Goal: Task Accomplishment & Management: Use online tool/utility

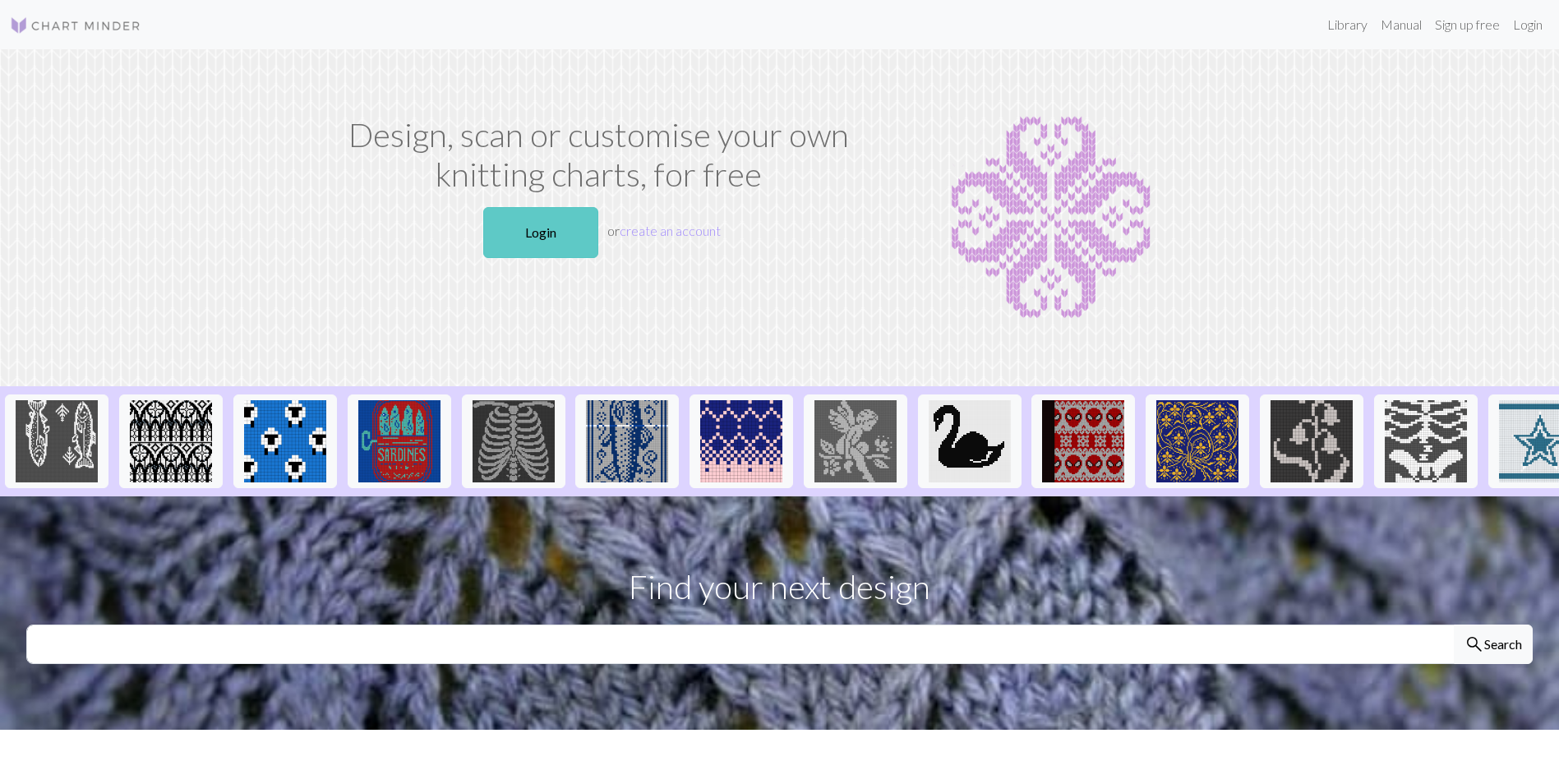
click at [559, 234] on link "Login" at bounding box center [541, 232] width 115 height 51
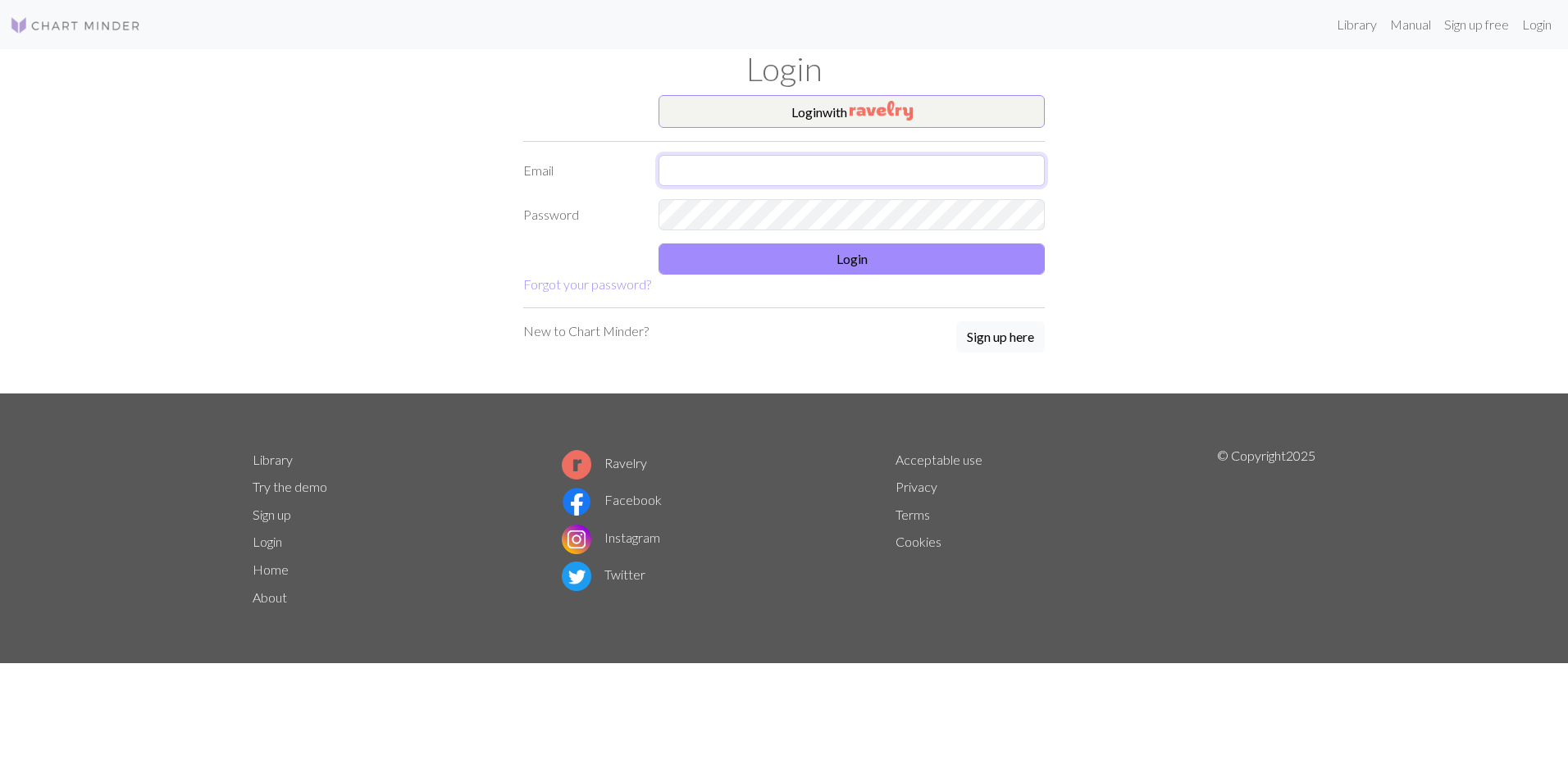
click at [762, 171] on input "text" at bounding box center [851, 171] width 386 height 31
type input "[EMAIL_ADDRESS][DOMAIN_NAME]"
click at [835, 260] on button "Login" at bounding box center [851, 259] width 386 height 31
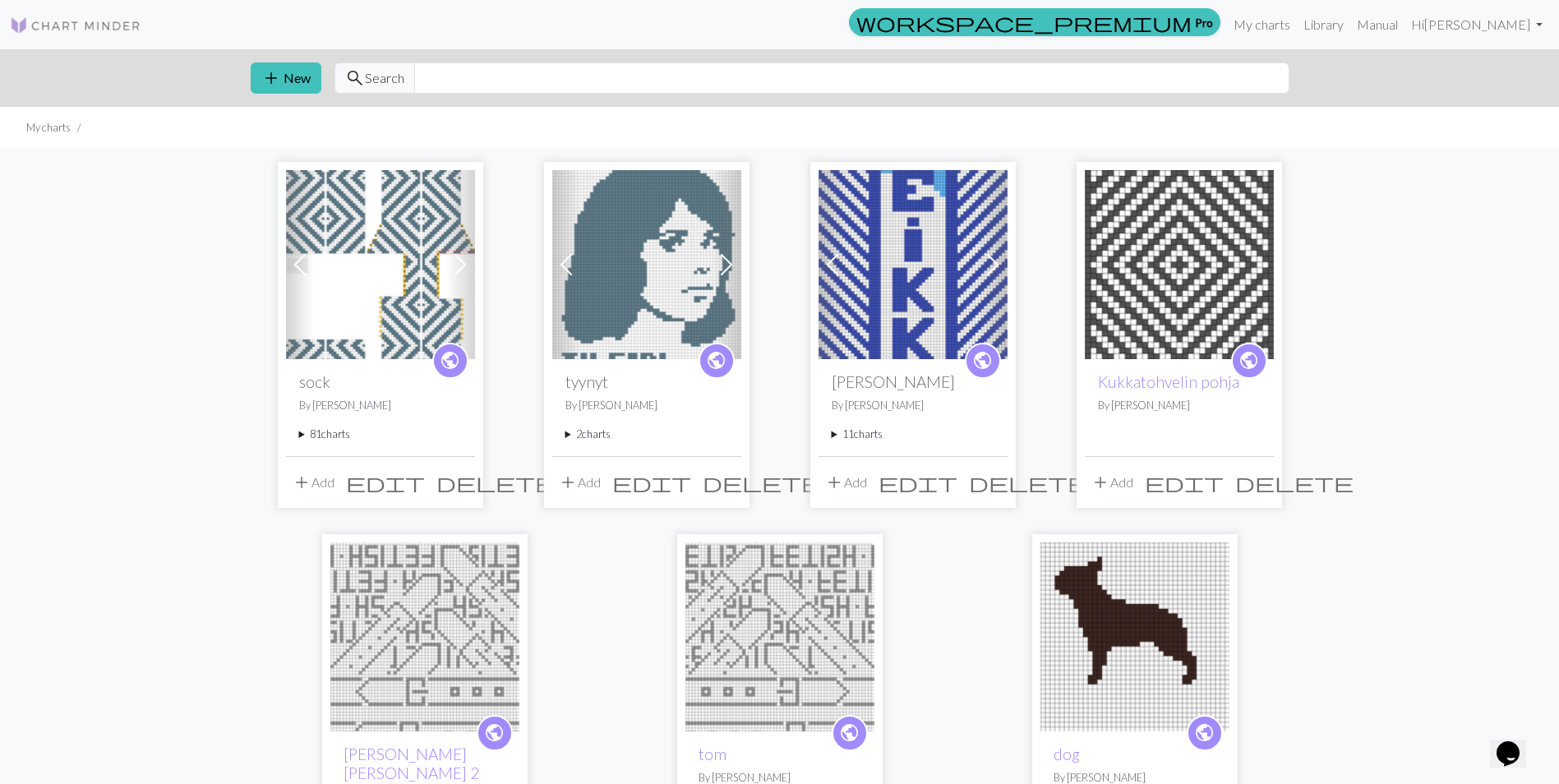
click at [338, 428] on summary "81 charts" at bounding box center [380, 434] width 163 height 16
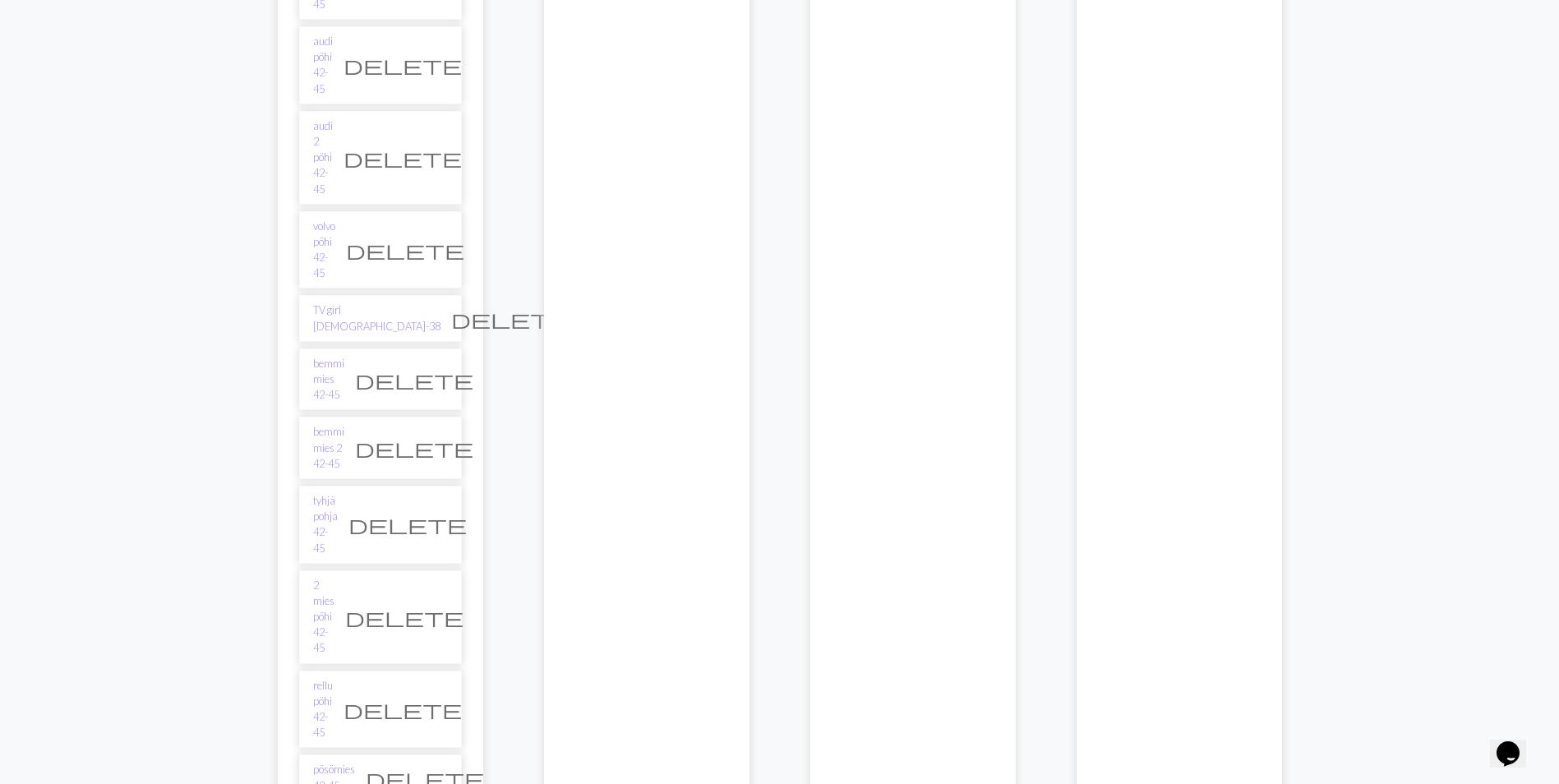
scroll to position [4025, 0]
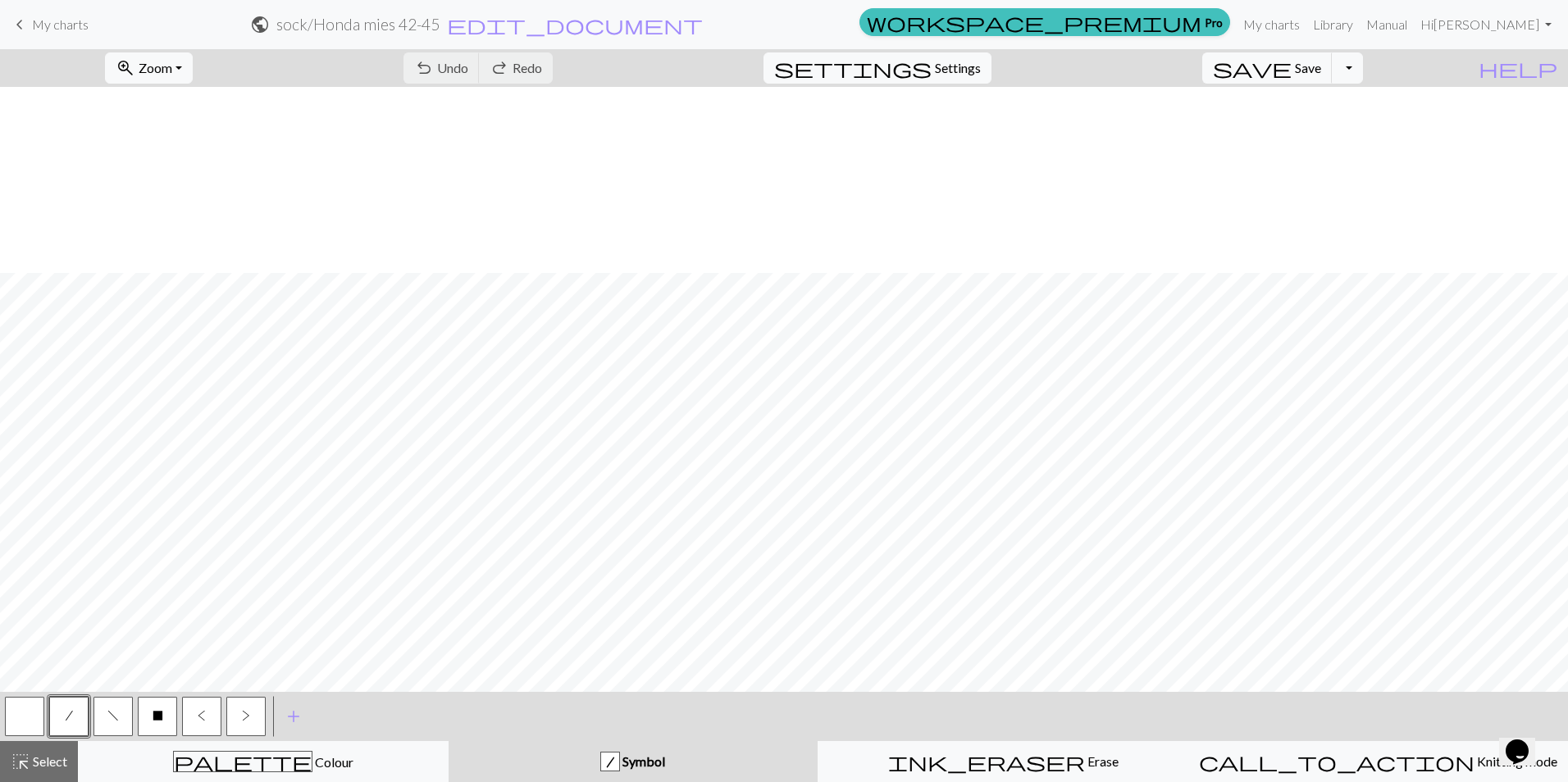
scroll to position [1661, 0]
click at [192, 63] on button "zoom_in Zoom Zoom" at bounding box center [149, 68] width 88 height 31
click at [177, 191] on button "50%" at bounding box center [171, 196] width 130 height 26
click at [192, 67] on button "zoom_in Zoom Zoom" at bounding box center [149, 68] width 88 height 31
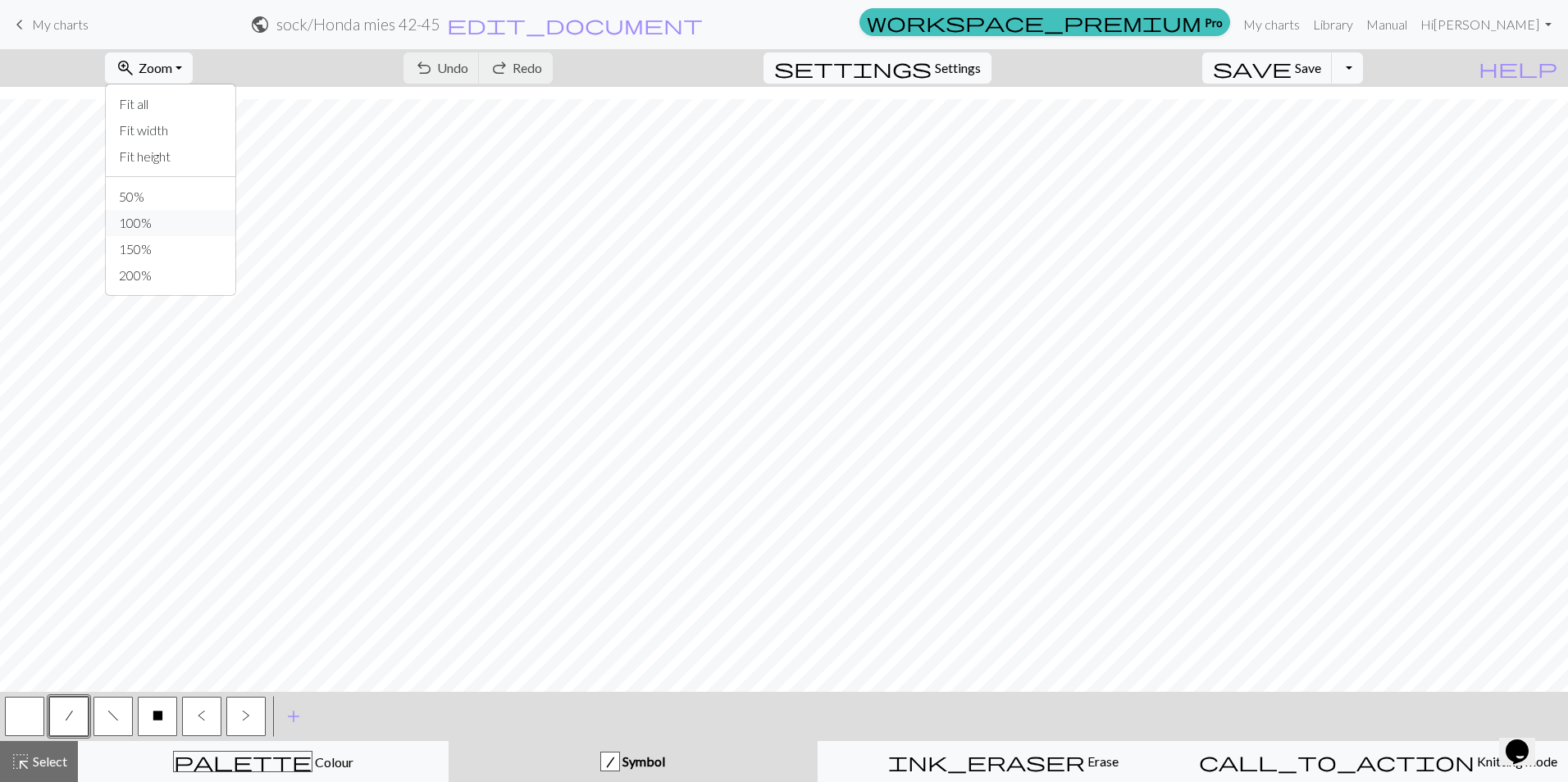
click at [165, 227] on button "100%" at bounding box center [171, 223] width 130 height 26
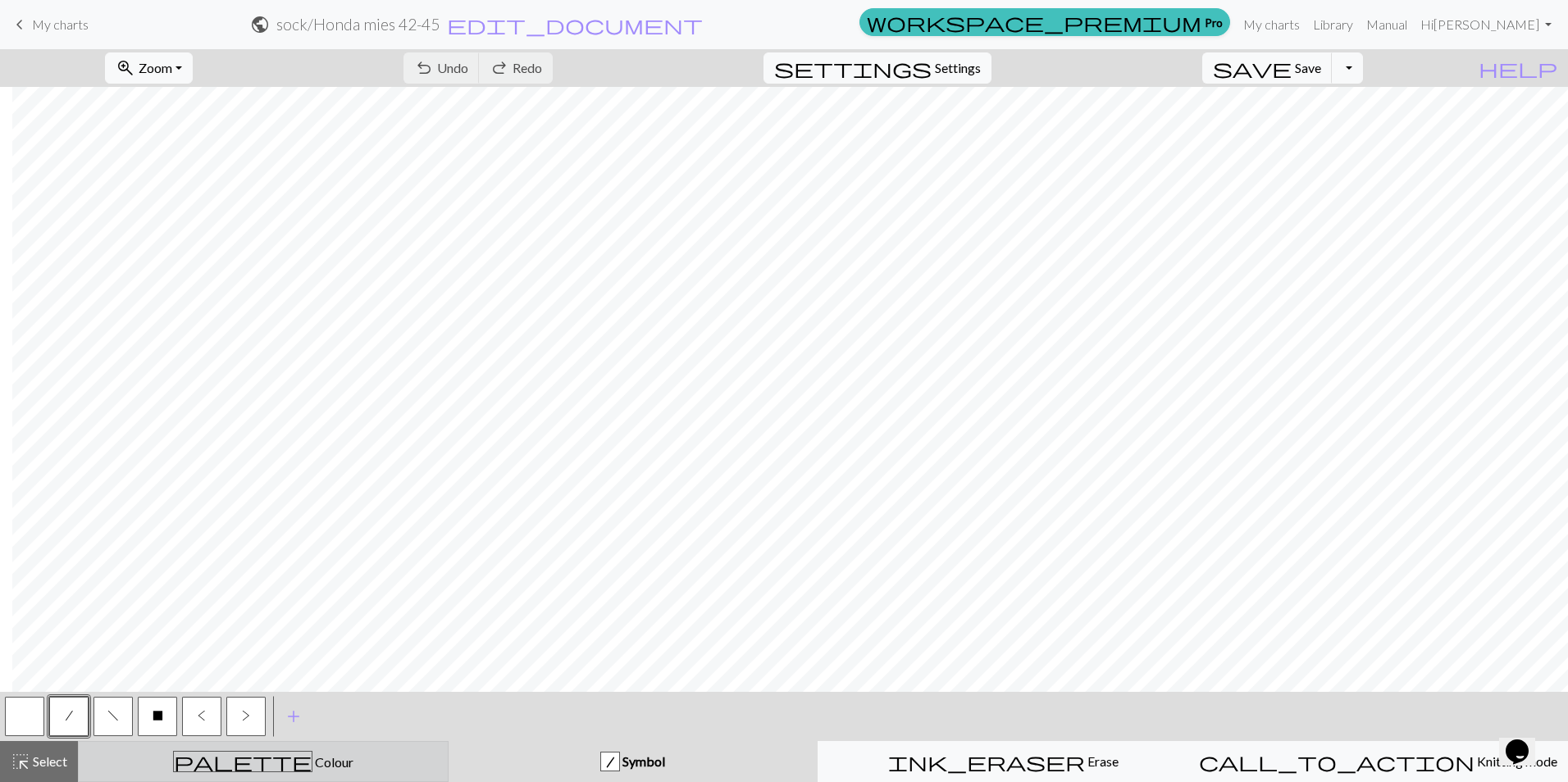
click at [242, 749] on button "palette Colour Colour" at bounding box center [263, 761] width 371 height 41
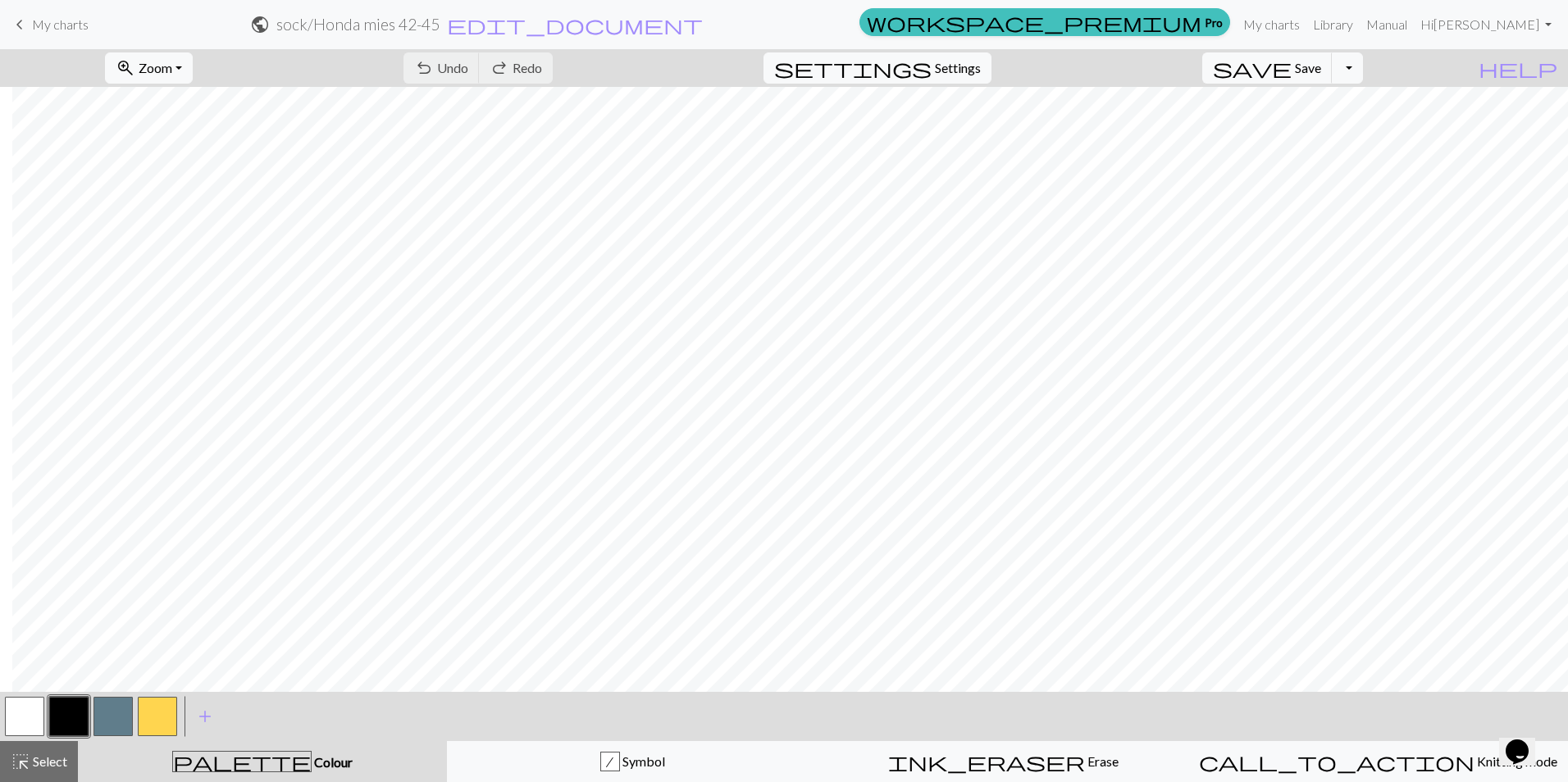
click at [103, 712] on button "button" at bounding box center [113, 716] width 39 height 39
drag, startPoint x: 21, startPoint y: 715, endPoint x: 88, endPoint y: 709, distance: 67.3
click at [21, 715] on button "button" at bounding box center [25, 716] width 39 height 39
click at [106, 711] on button "button" at bounding box center [113, 716] width 39 height 39
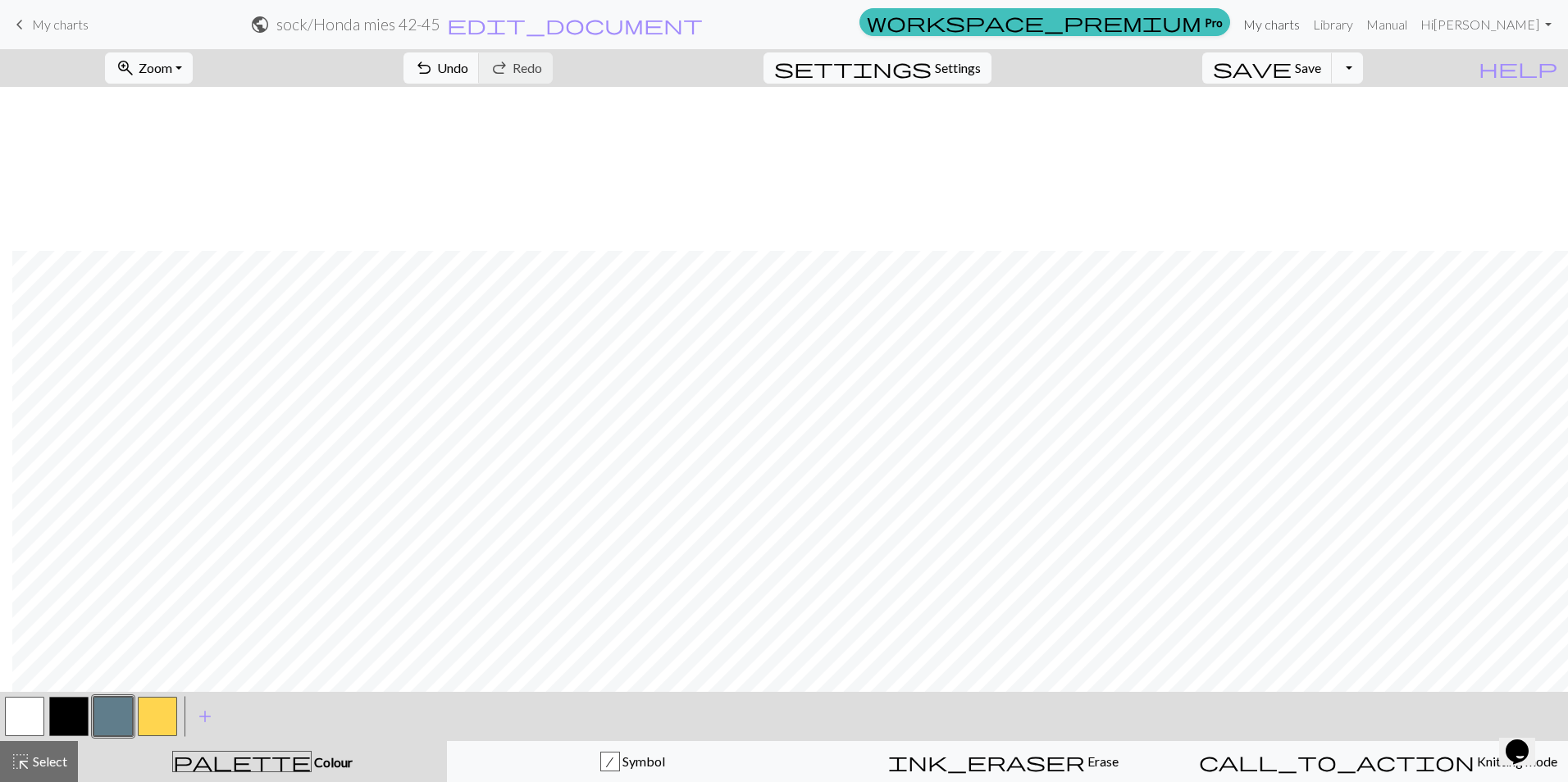
scroll to position [1661, 344]
drag, startPoint x: 9, startPoint y: 723, endPoint x: 176, endPoint y: 688, distance: 170.6
click at [12, 721] on button "button" at bounding box center [25, 716] width 39 height 39
click at [108, 710] on button "button" at bounding box center [113, 716] width 39 height 39
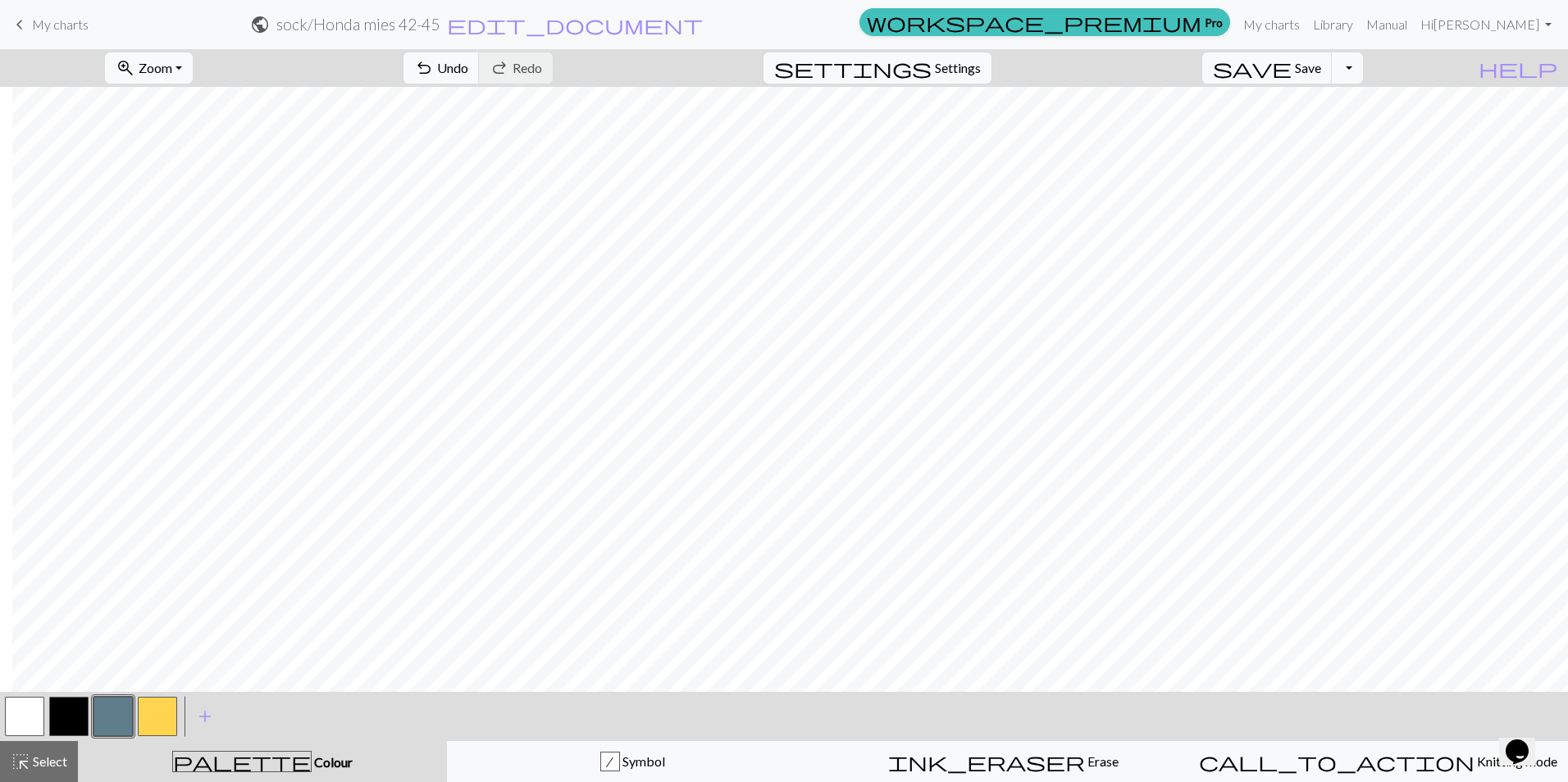
click at [25, 720] on button "button" at bounding box center [25, 716] width 39 height 39
drag, startPoint x: 114, startPoint y: 716, endPoint x: 230, endPoint y: 703, distance: 116.7
click at [114, 716] on button "button" at bounding box center [113, 716] width 39 height 39
click at [21, 712] on button "button" at bounding box center [25, 716] width 39 height 39
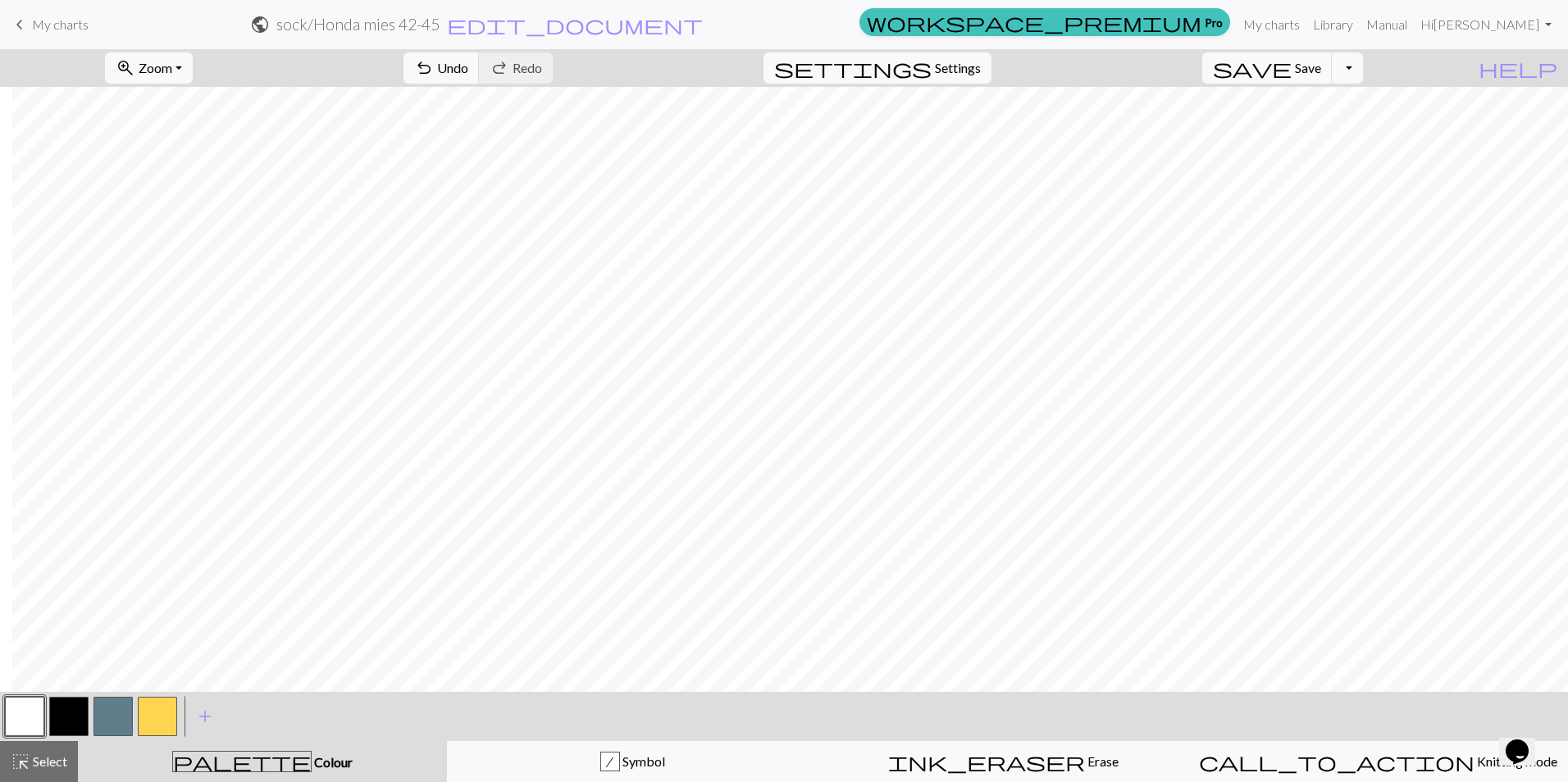
click at [123, 709] on button "button" at bounding box center [113, 716] width 39 height 39
click at [1321, 73] on span "Save" at bounding box center [1307, 67] width 26 height 16
click at [108, 725] on button "button" at bounding box center [113, 716] width 39 height 39
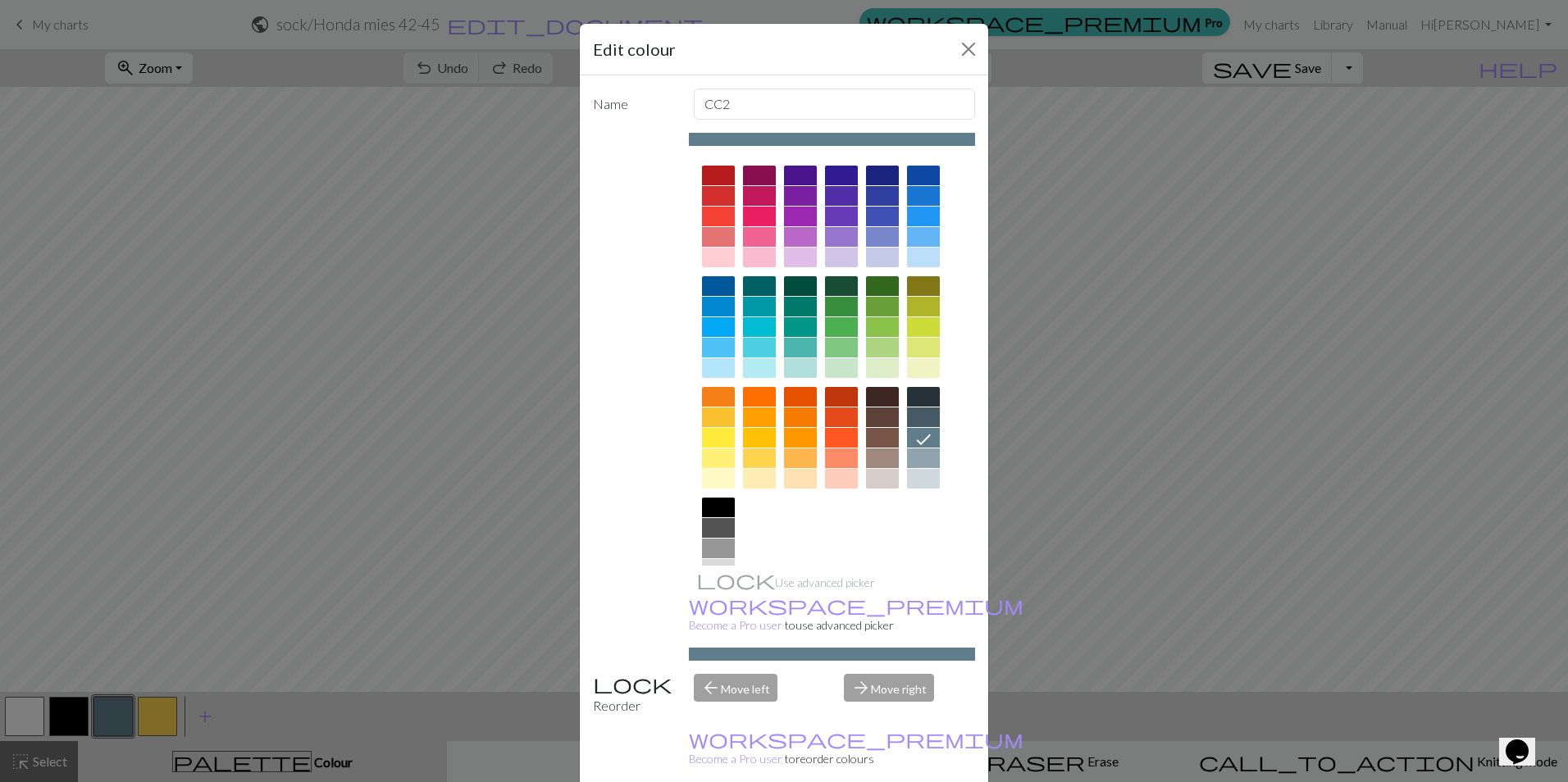
click at [322, 67] on div "Edit colour Name CC2 Use advanced picker workspace_premium Become a Pro user to…" at bounding box center [784, 391] width 1568 height 782
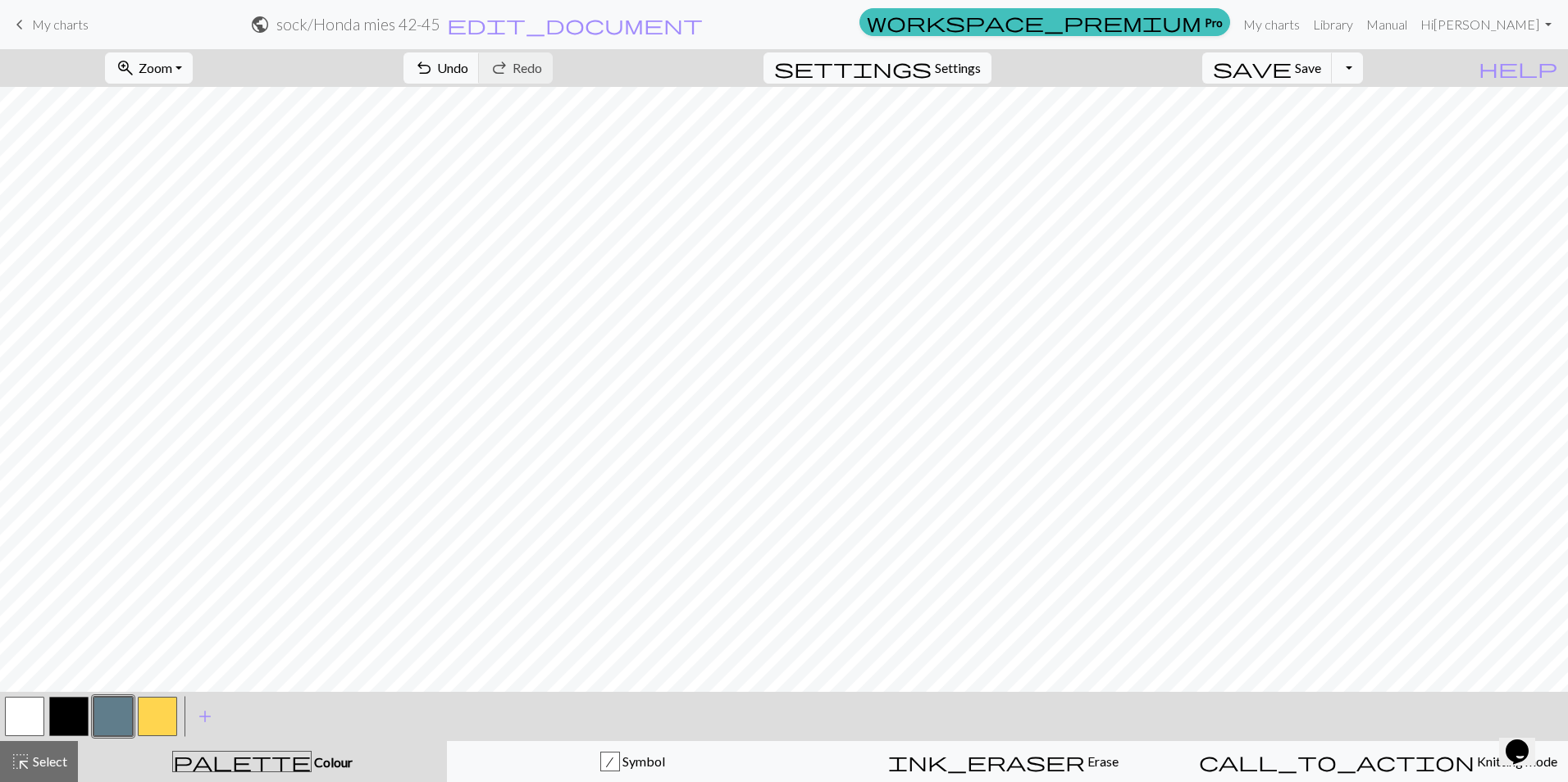
drag, startPoint x: 26, startPoint y: 712, endPoint x: 113, endPoint y: 683, distance: 91.7
click at [26, 712] on button "button" at bounding box center [25, 716] width 39 height 39
click at [109, 723] on button "button" at bounding box center [113, 716] width 39 height 39
click at [19, 722] on button "button" at bounding box center [25, 716] width 39 height 39
click at [120, 713] on button "button" at bounding box center [113, 716] width 39 height 39
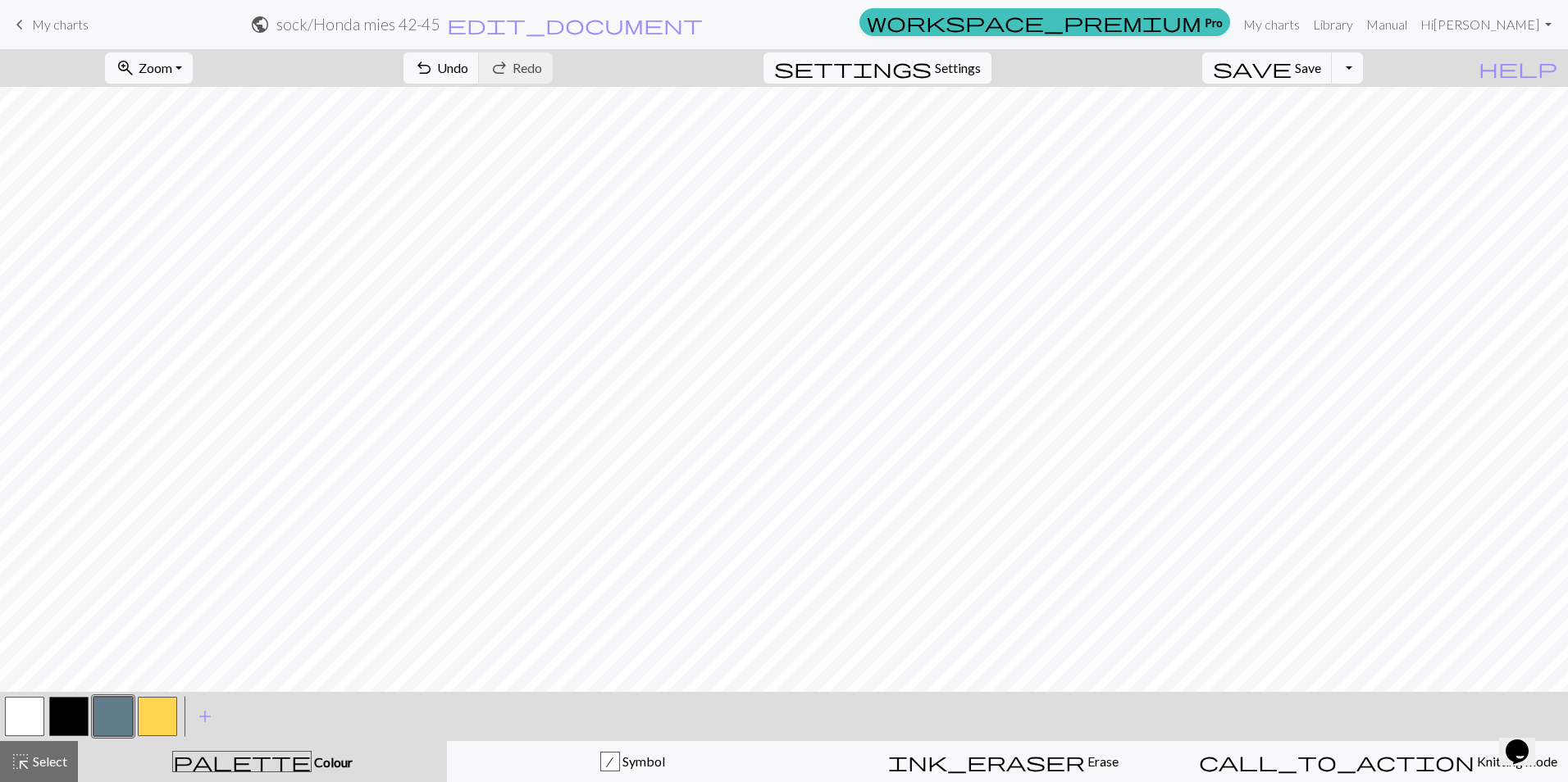
drag, startPoint x: 21, startPoint y: 716, endPoint x: 44, endPoint y: 712, distance: 23.3
click at [24, 716] on button "button" at bounding box center [25, 716] width 39 height 39
click at [144, 692] on div "< >" at bounding box center [90, 716] width 177 height 49
drag, startPoint x: 112, startPoint y: 715, endPoint x: 129, endPoint y: 702, distance: 21.4
click at [112, 715] on button "button" at bounding box center [113, 716] width 39 height 39
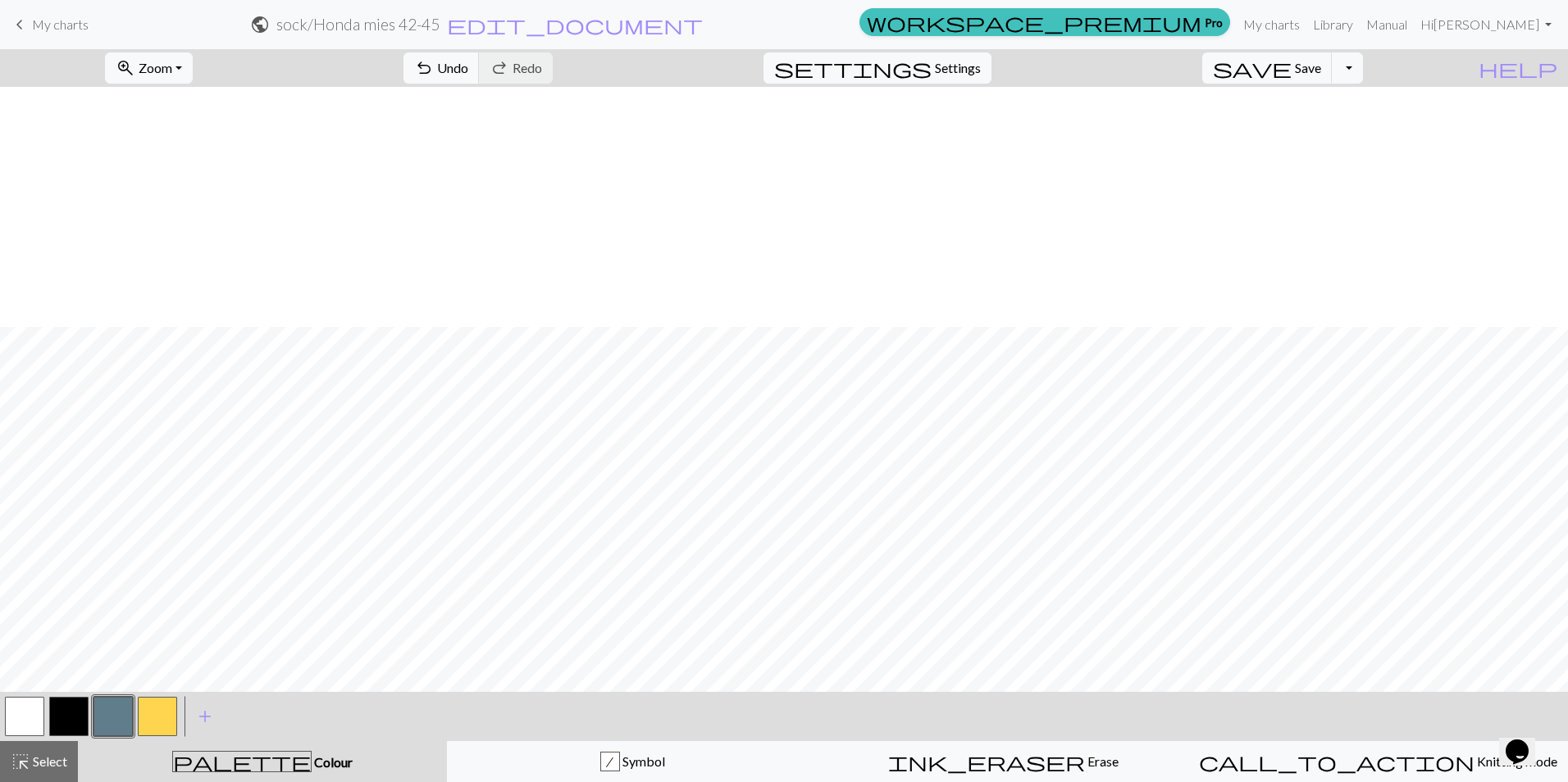
scroll to position [1661, 0]
drag, startPoint x: 37, startPoint y: 713, endPoint x: 104, endPoint y: 690, distance: 70.8
click at [37, 713] on button "button" at bounding box center [25, 716] width 39 height 39
click at [105, 713] on button "button" at bounding box center [113, 716] width 39 height 39
click at [8, 711] on button "button" at bounding box center [25, 716] width 39 height 39
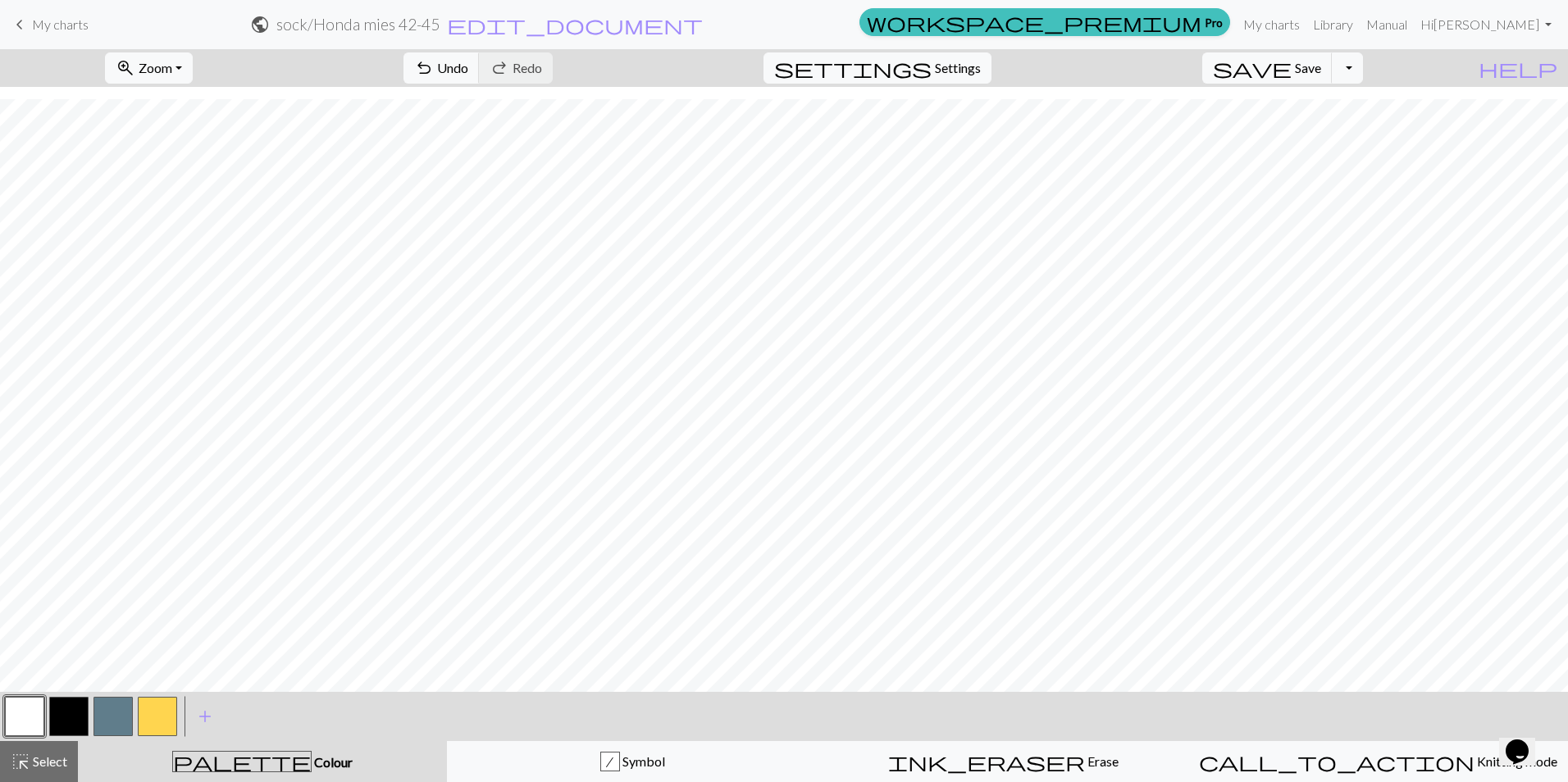
drag, startPoint x: 109, startPoint y: 715, endPoint x: 133, endPoint y: 699, distance: 28.8
click at [109, 715] on button "button" at bounding box center [113, 716] width 39 height 39
click at [18, 718] on button "button" at bounding box center [25, 716] width 39 height 39
click at [120, 706] on button "button" at bounding box center [113, 716] width 39 height 39
click at [23, 716] on button "button" at bounding box center [25, 716] width 39 height 39
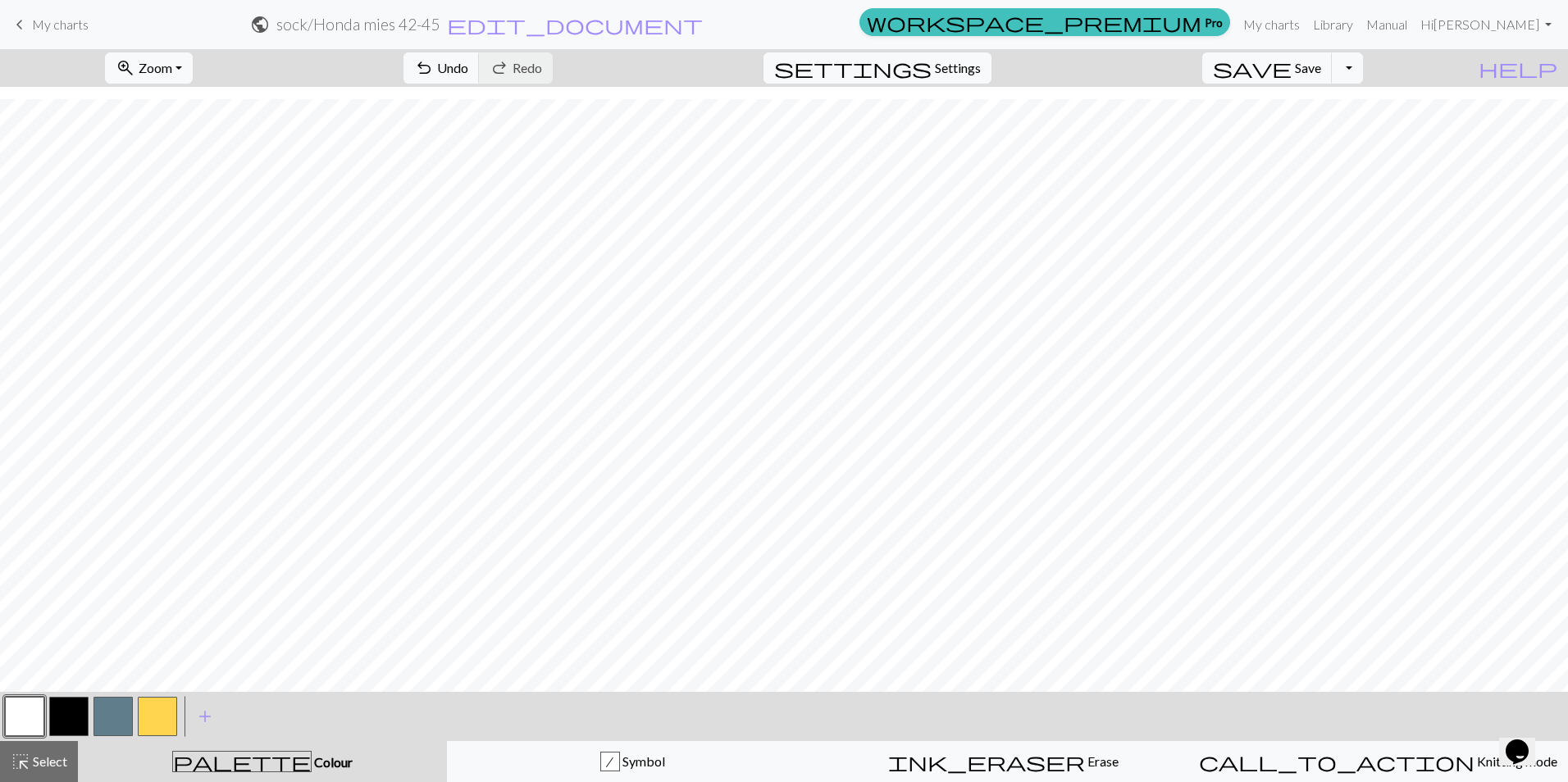
click at [101, 718] on button "button" at bounding box center [113, 716] width 39 height 39
click at [192, 64] on button "zoom_in Zoom Zoom" at bounding box center [149, 68] width 88 height 31
click at [191, 195] on button "50%" at bounding box center [171, 196] width 130 height 26
click at [192, 68] on button "zoom_in Zoom Zoom" at bounding box center [149, 68] width 88 height 31
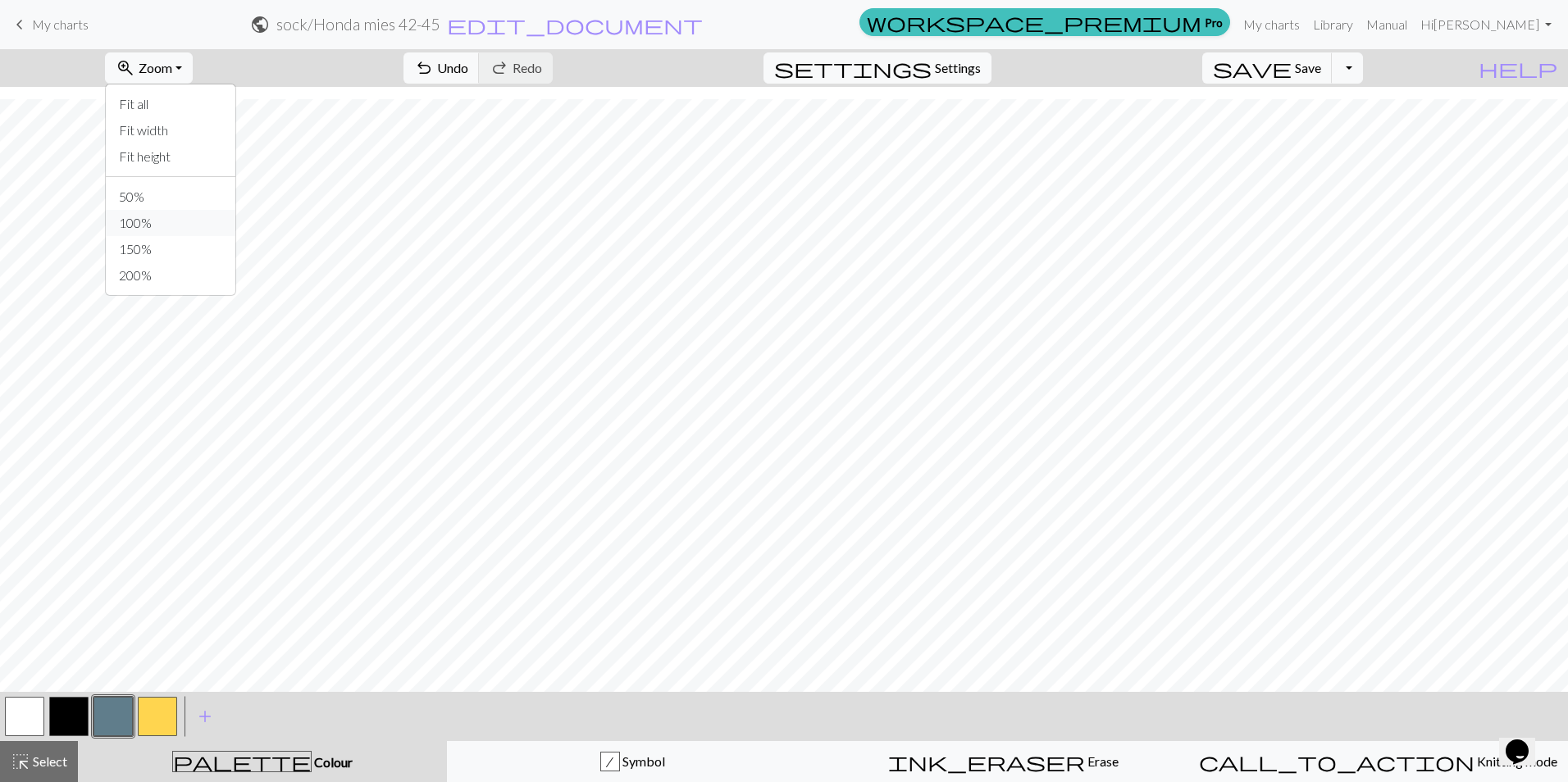
click at [169, 215] on button "100%" at bounding box center [171, 223] width 130 height 26
drag, startPoint x: 39, startPoint y: 724, endPoint x: 47, endPoint y: 713, distance: 13.6
click at [39, 724] on button "button" at bounding box center [25, 716] width 39 height 39
drag, startPoint x: 104, startPoint y: 713, endPoint x: 159, endPoint y: 688, distance: 60.4
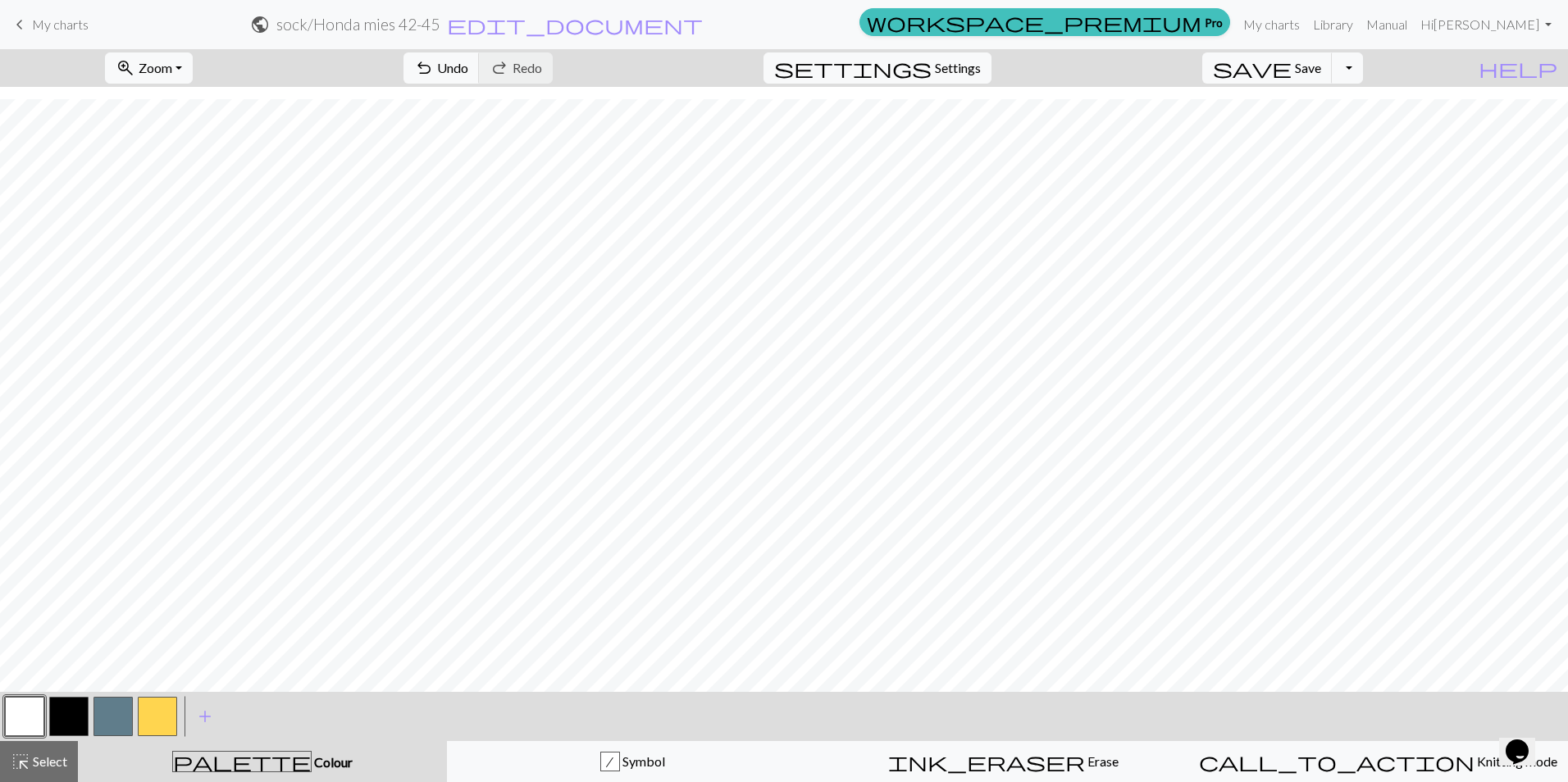
click at [104, 713] on button "button" at bounding box center [113, 716] width 39 height 39
drag, startPoint x: 28, startPoint y: 712, endPoint x: 39, endPoint y: 695, distance: 20.2
click at [28, 712] on button "button" at bounding box center [25, 716] width 39 height 39
click at [113, 724] on button "button" at bounding box center [113, 716] width 39 height 39
click at [1291, 71] on span "save" at bounding box center [1252, 68] width 79 height 23
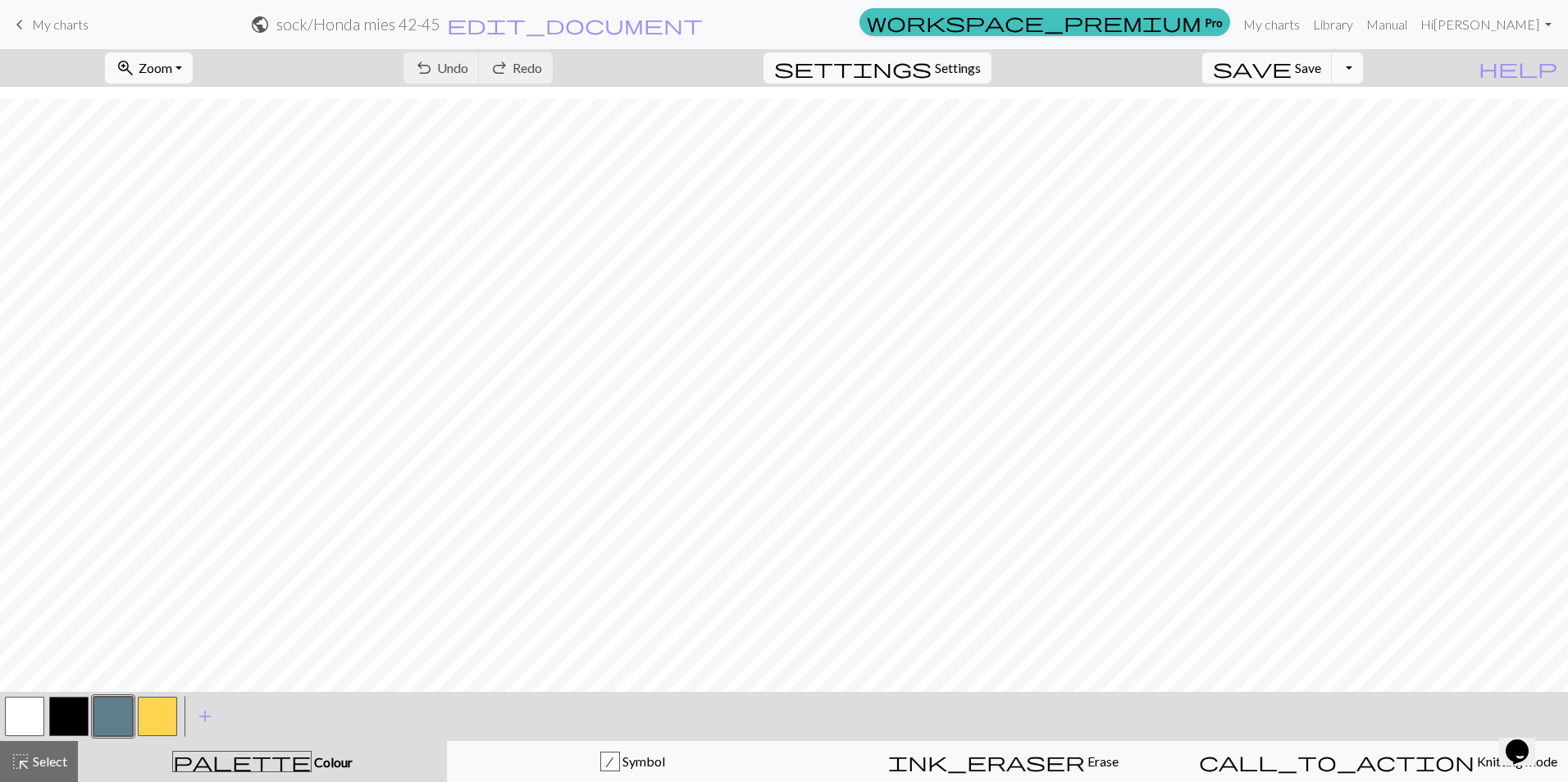
click at [126, 713] on button "button" at bounding box center [113, 716] width 39 height 39
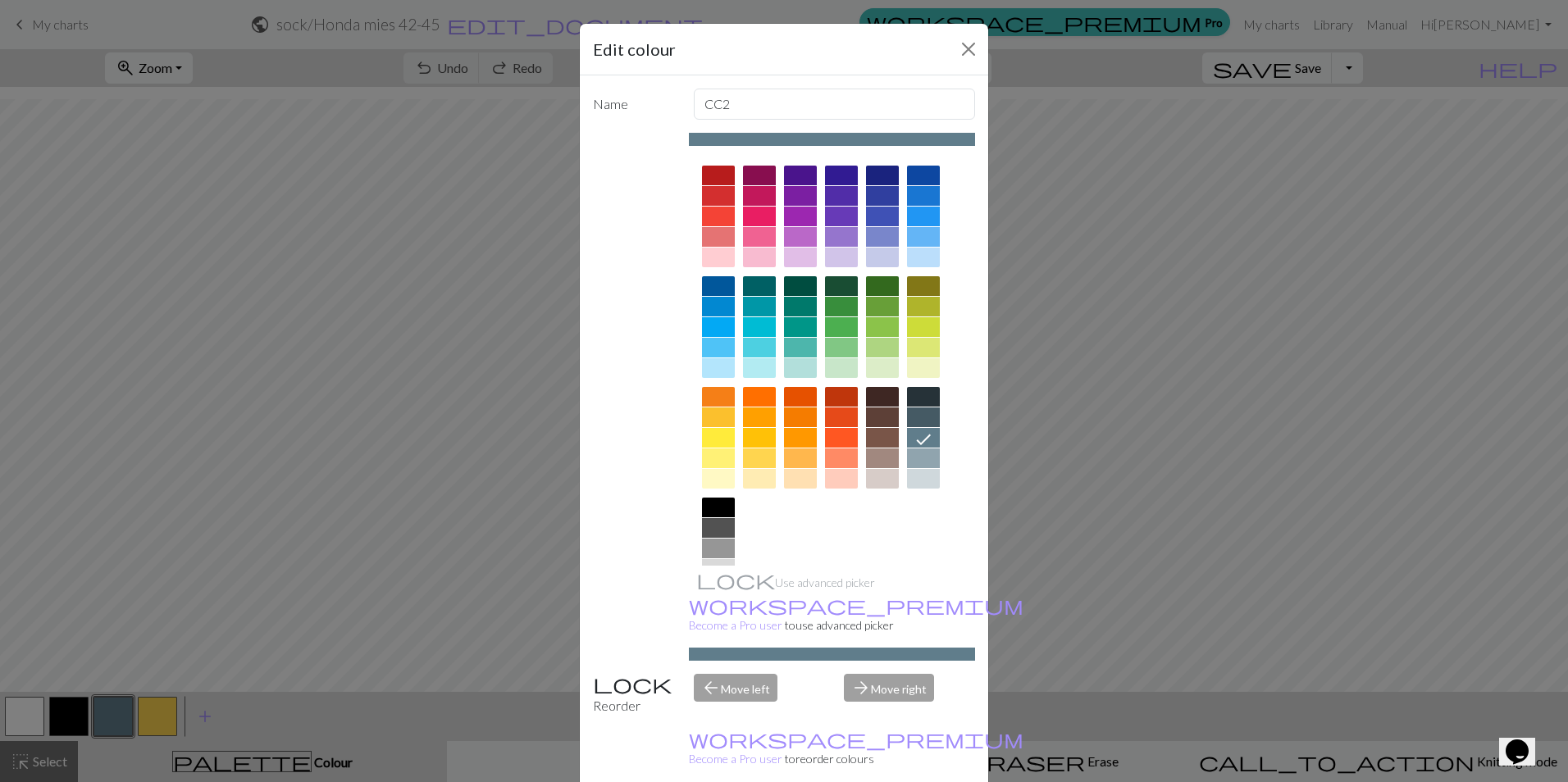
click at [338, 389] on div "Edit colour Name CC2 Use advanced picker workspace_premium Become a Pro user to…" at bounding box center [784, 391] width 1568 height 782
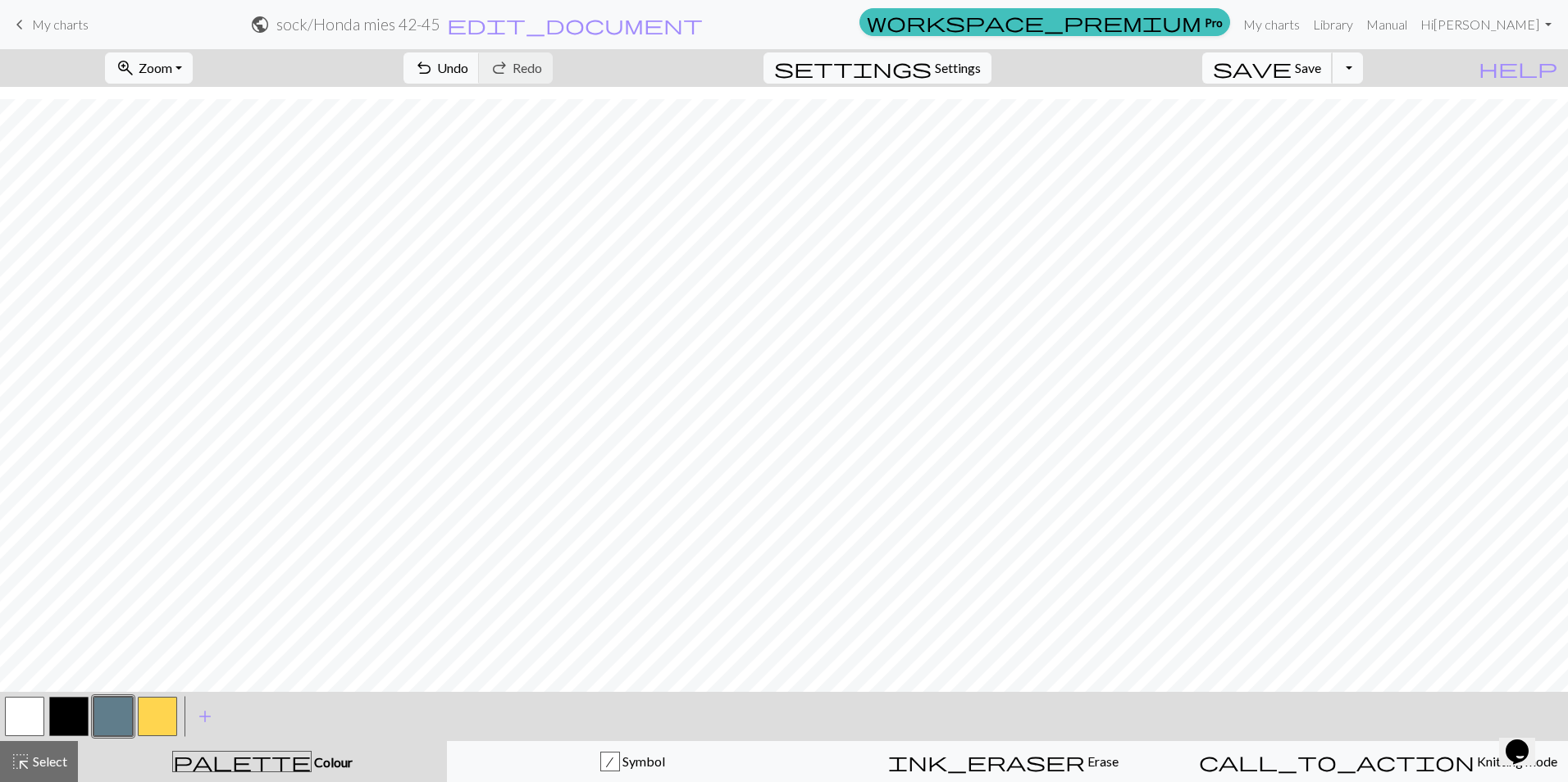
click at [1321, 62] on span "Save" at bounding box center [1307, 67] width 26 height 16
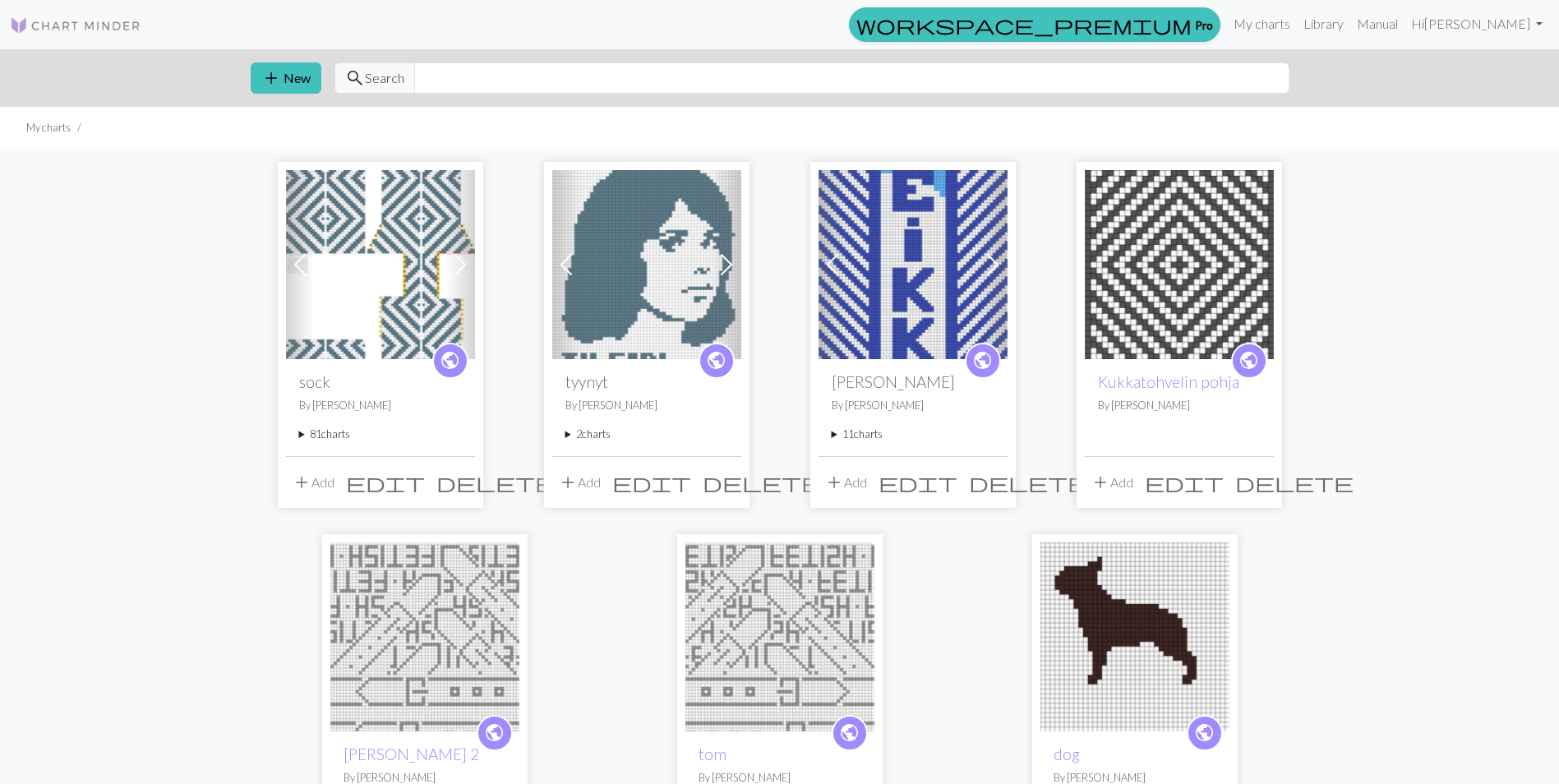
click at [319, 441] on summary "81 charts" at bounding box center [380, 434] width 163 height 16
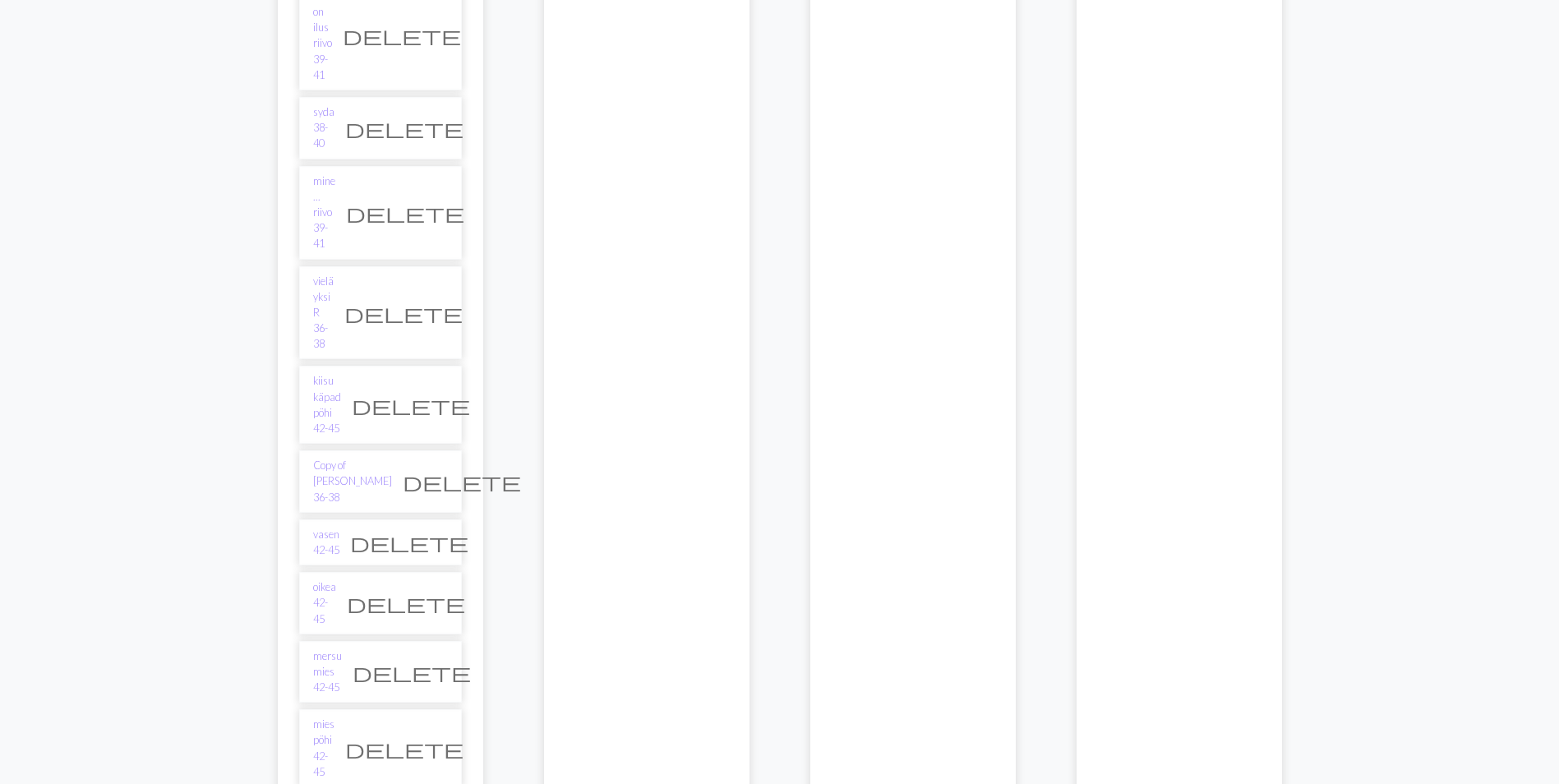
scroll to position [3368, 0]
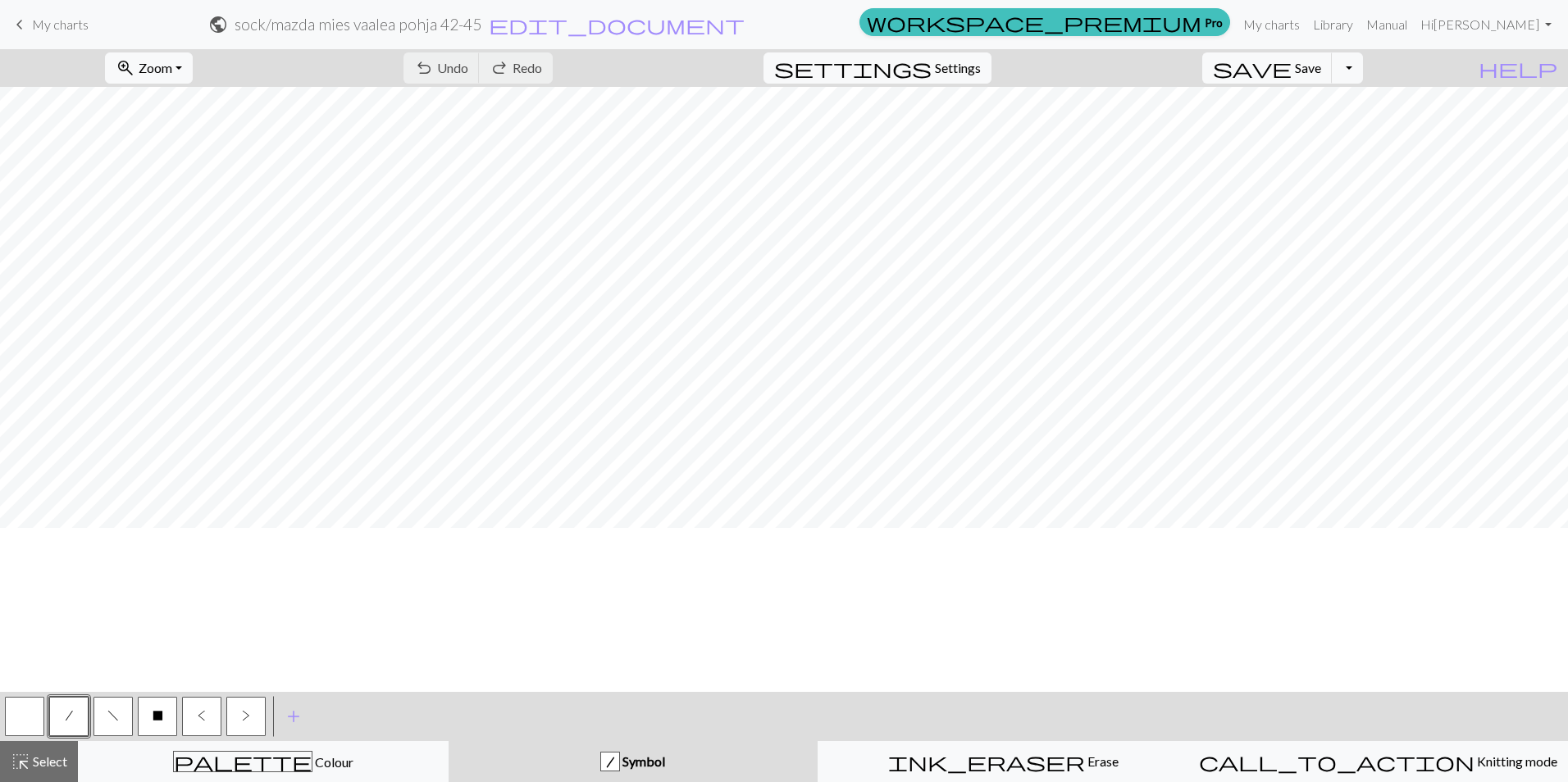
scroll to position [186, 0]
click at [192, 71] on button "zoom_in Zoom Zoom" at bounding box center [149, 68] width 88 height 31
click at [182, 196] on button "50%" at bounding box center [171, 196] width 130 height 26
